Goal: Task Accomplishment & Management: Manage account settings

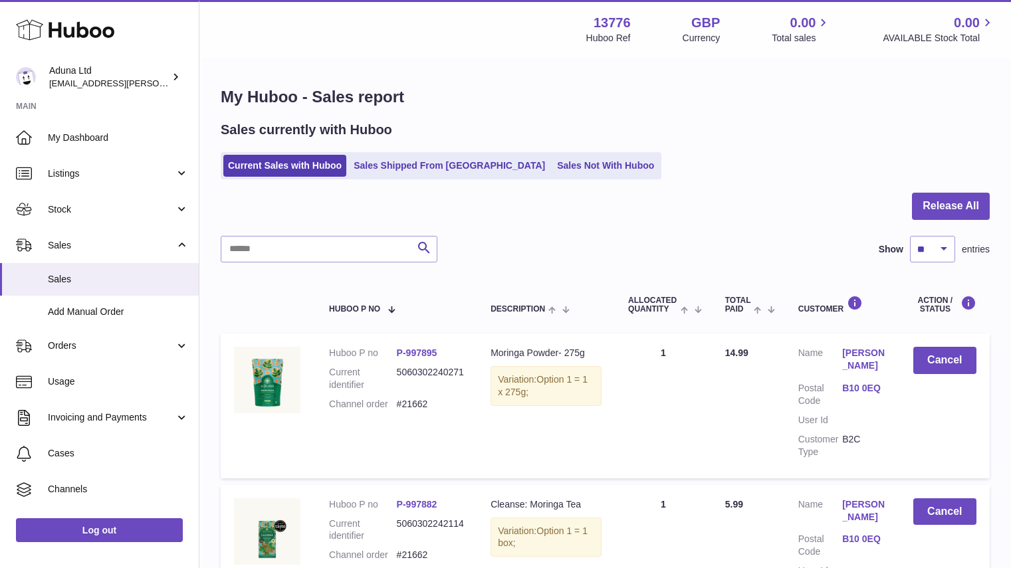
select select "**"
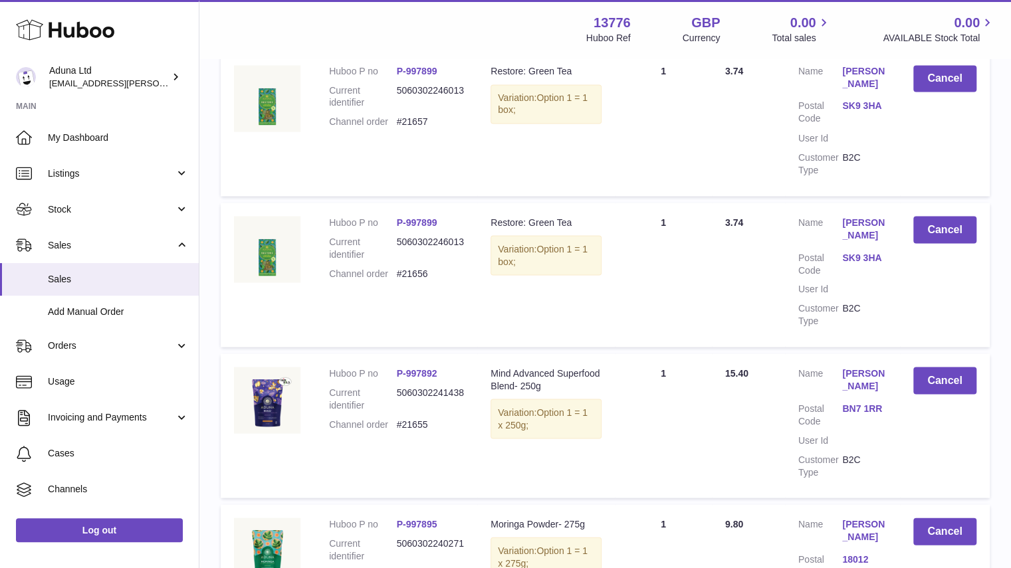
scroll to position [1639, 0]
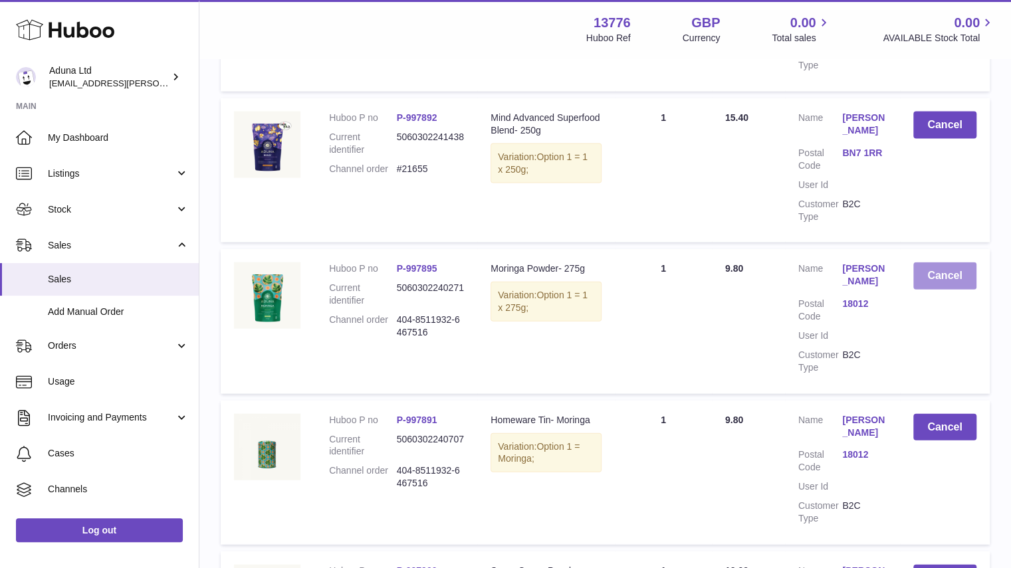
click at [946, 262] on button "Cancel" at bounding box center [944, 275] width 63 height 27
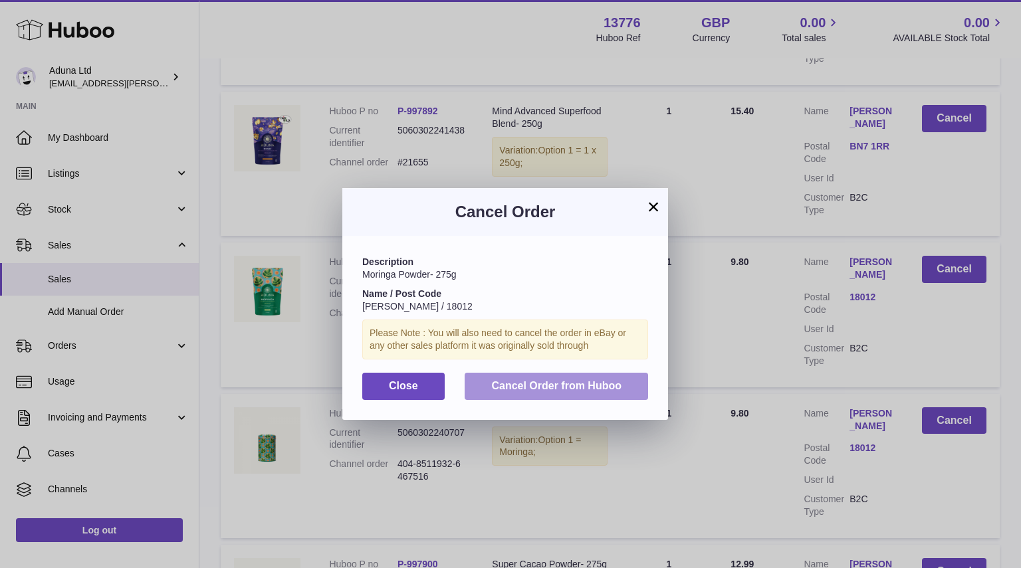
click at [619, 383] on span "Cancel Order from Huboo" at bounding box center [556, 385] width 130 height 11
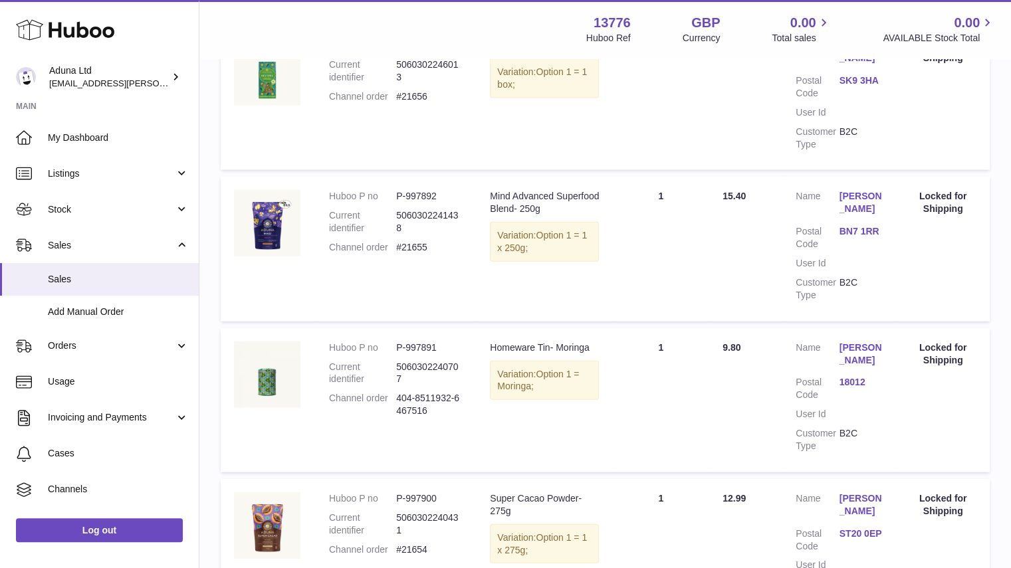
scroll to position [1744, 0]
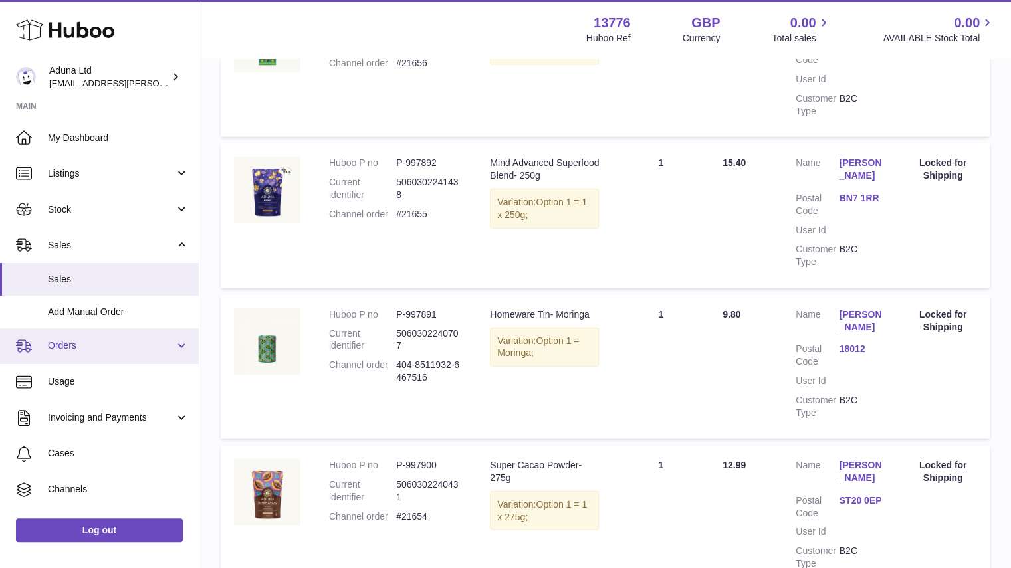
click at [134, 341] on span "Orders" at bounding box center [111, 346] width 127 height 13
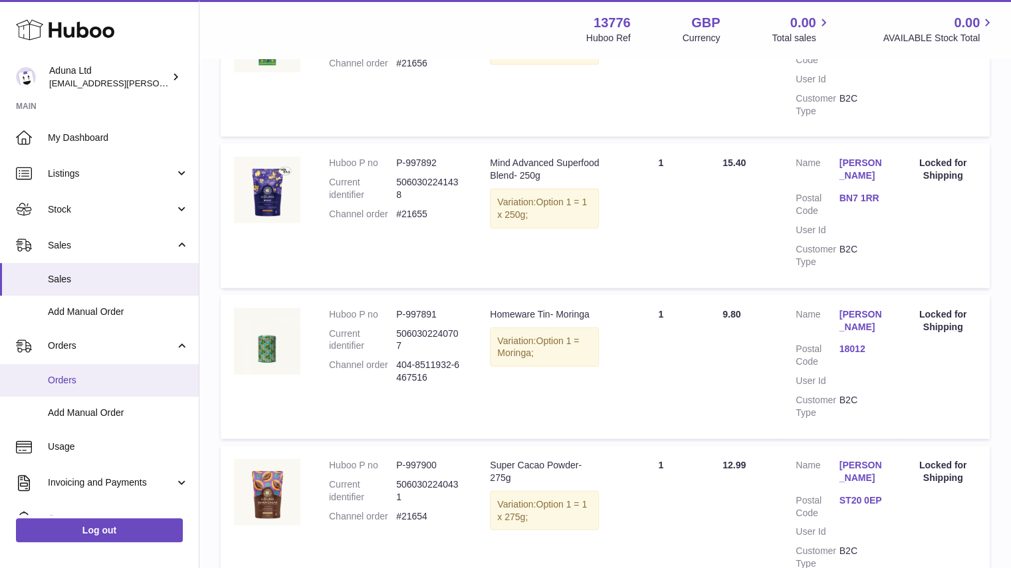
click at [113, 375] on span "Orders" at bounding box center [118, 380] width 141 height 13
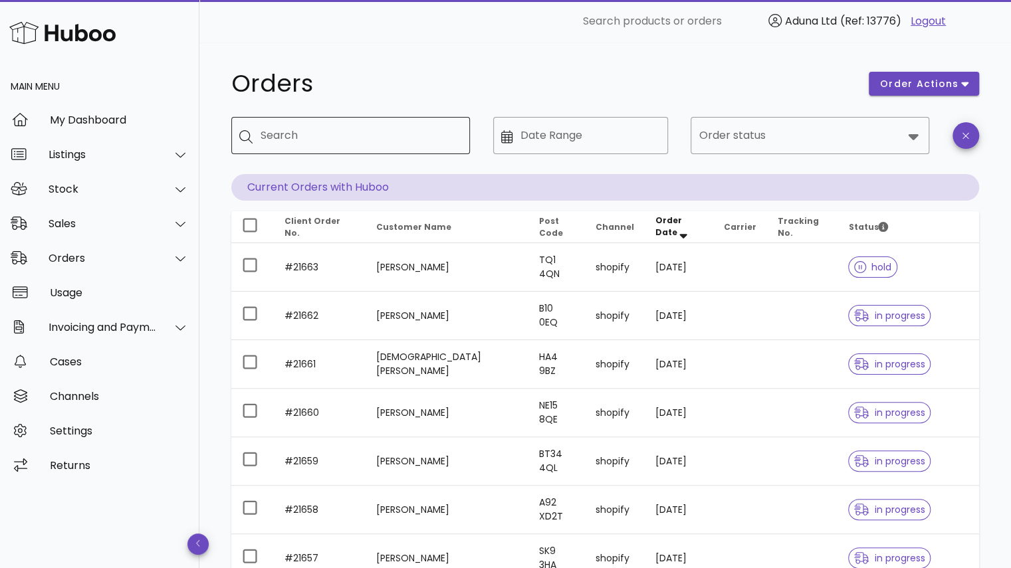
click at [368, 132] on input "Search" at bounding box center [359, 135] width 199 height 21
type input "******"
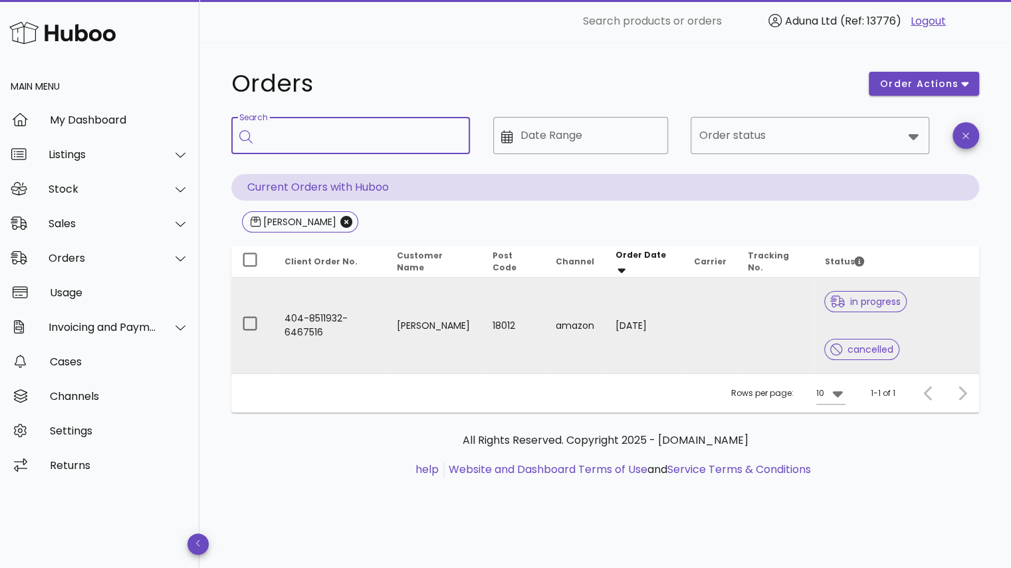
click at [385, 317] on td "404-8511932-6467516" at bounding box center [330, 326] width 112 height 96
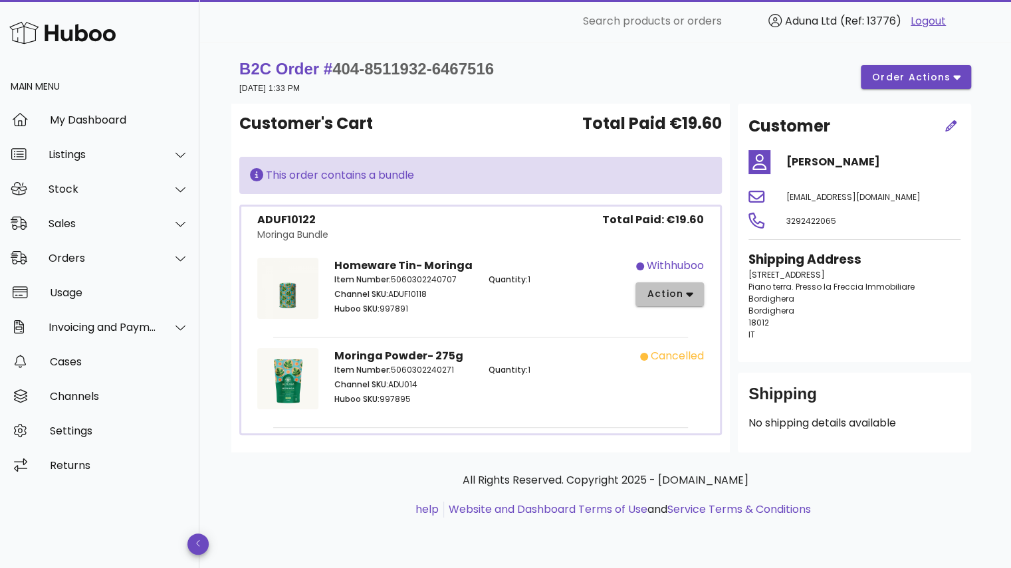
click at [682, 288] on span "action" at bounding box center [664, 294] width 37 height 14
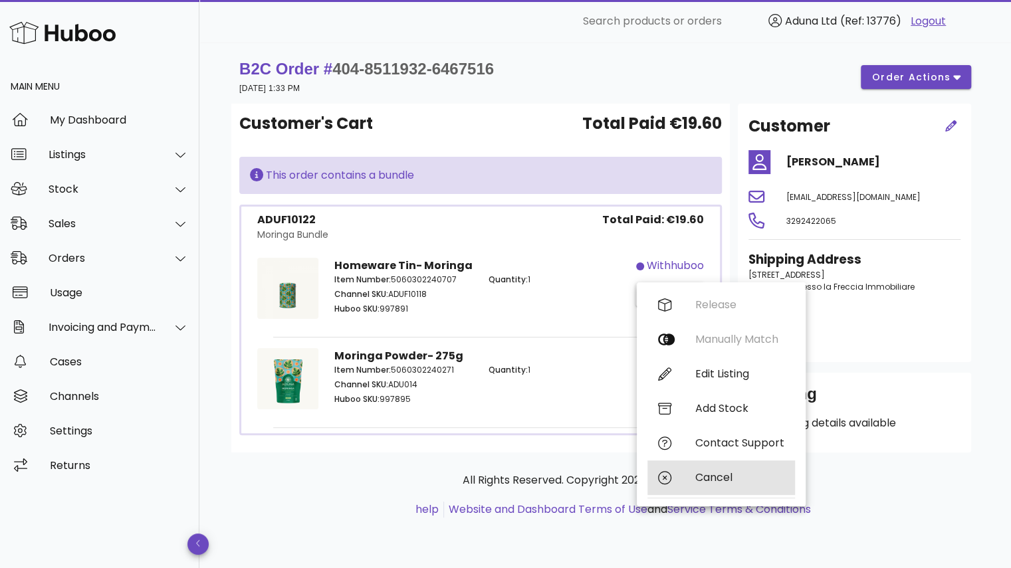
click at [710, 476] on div "Cancel" at bounding box center [739, 477] width 89 height 13
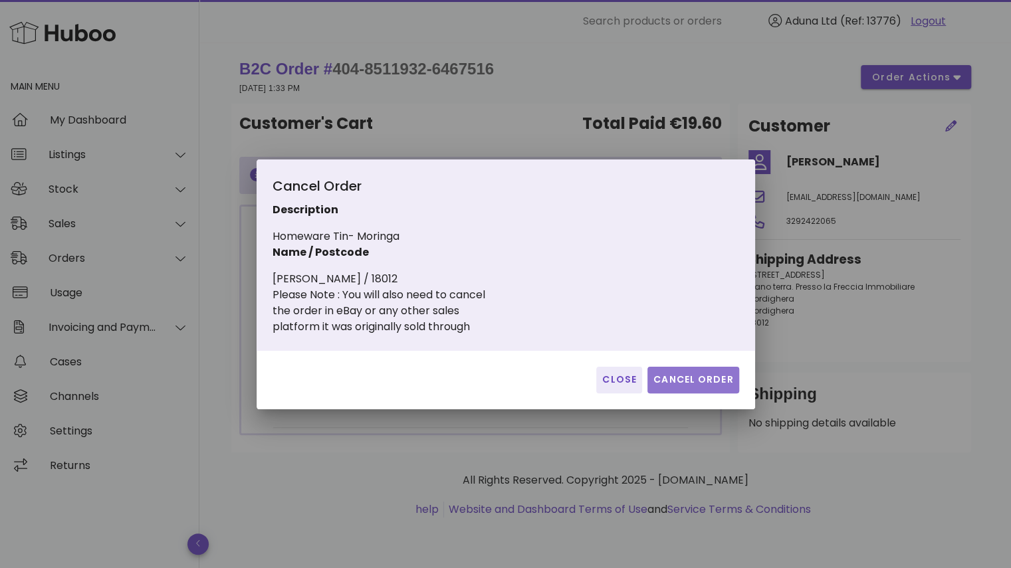
click at [694, 383] on span "Cancel Order" at bounding box center [693, 380] width 81 height 14
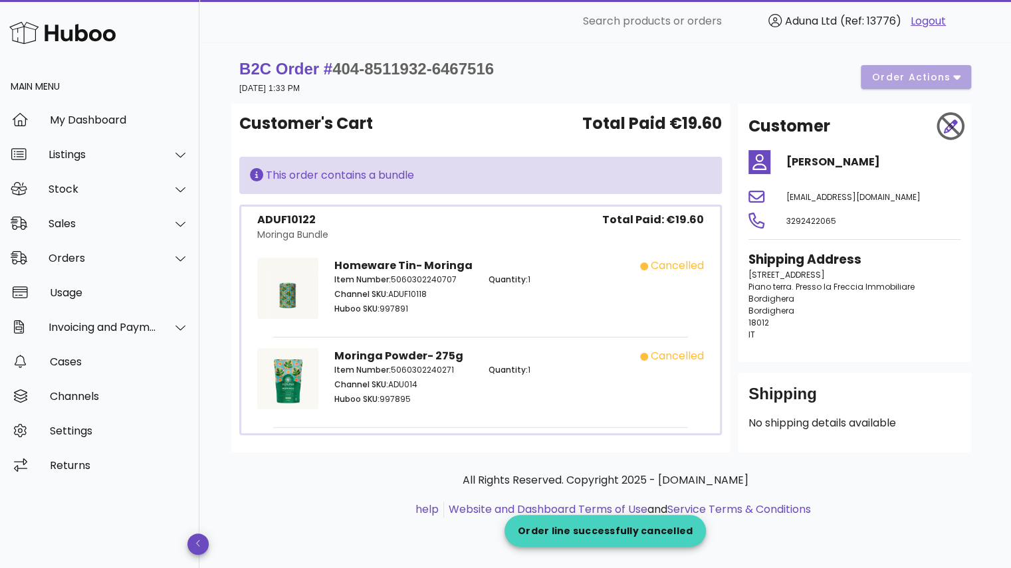
click at [891, 75] on div "B2C Order # 404-8511932-6467516 [DATE] 1:33 PM order actions" at bounding box center [605, 76] width 732 height 37
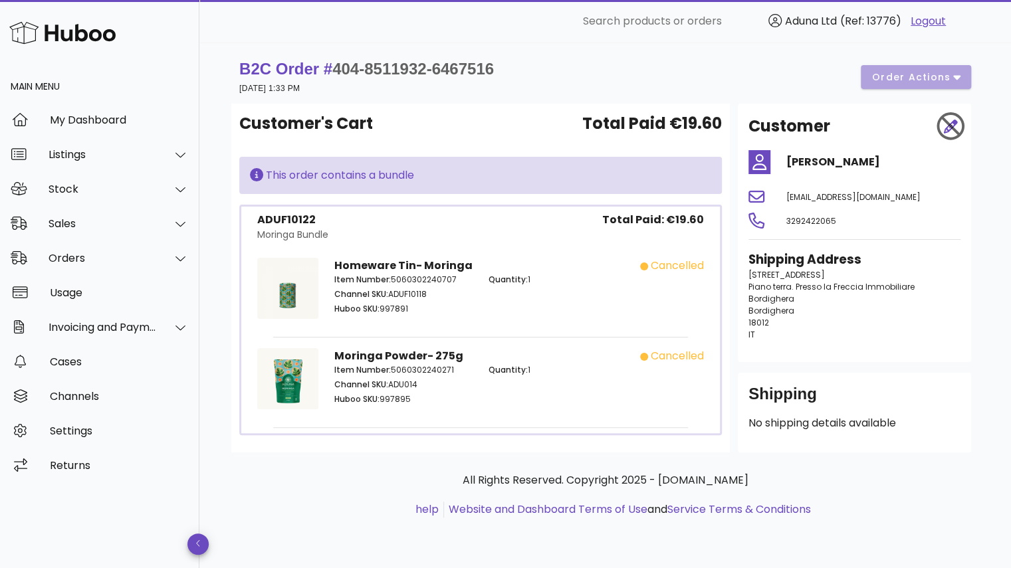
drag, startPoint x: 957, startPoint y: 195, endPoint x: 786, endPoint y: 199, distance: 170.8
click at [786, 199] on span "[EMAIL_ADDRESS][DOMAIN_NAME]" at bounding box center [853, 196] width 134 height 11
copy span "[EMAIL_ADDRESS][DOMAIN_NAME]"
